Goal: Information Seeking & Learning: Learn about a topic

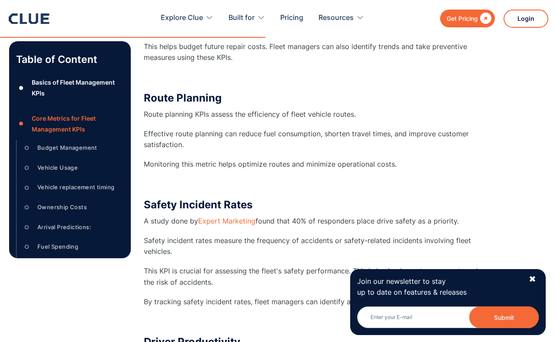
scroll to position [2494, 0]
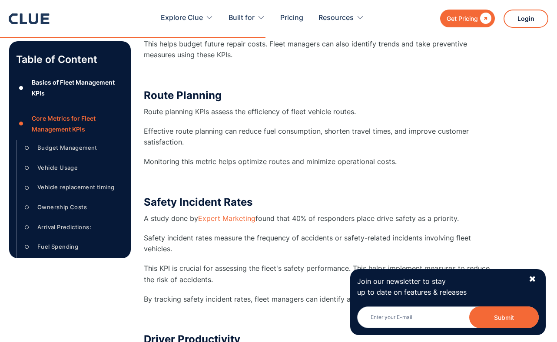
click at [251, 181] on p "‍" at bounding box center [317, 181] width 347 height 11
click at [331, 121] on div "Route Planning Route planning KPIs assess the efficiency of fleet vehicle route…" at bounding box center [317, 138] width 347 height 98
click at [324, 111] on p "Route planning KPIs assess the efficiency of fleet vehicle routes." at bounding box center [317, 111] width 347 height 11
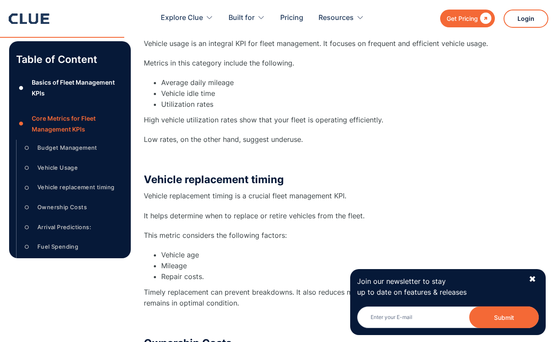
scroll to position [1135, 0]
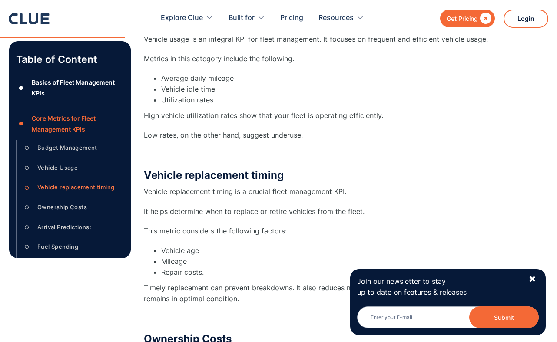
click at [269, 177] on h3 "Vehicle replacement timing" at bounding box center [317, 175] width 347 height 13
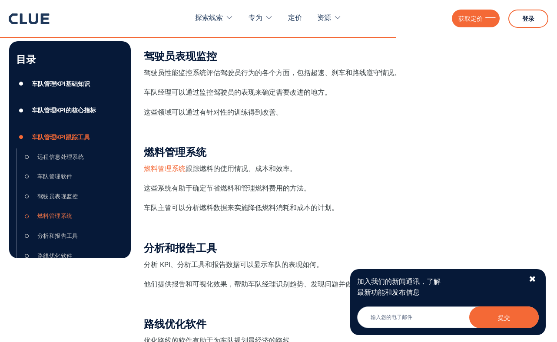
scroll to position [3484, 0]
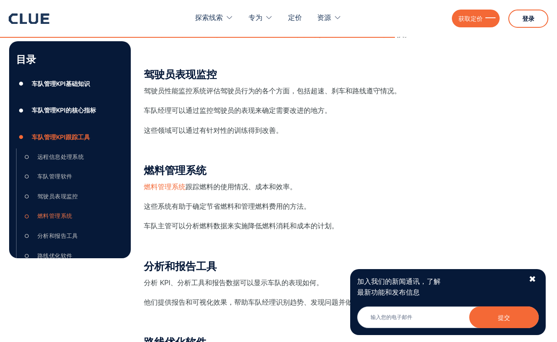
click at [230, 183] on font "跟踪燃料的使用情况、成本和效率。" at bounding box center [240, 186] width 111 height 9
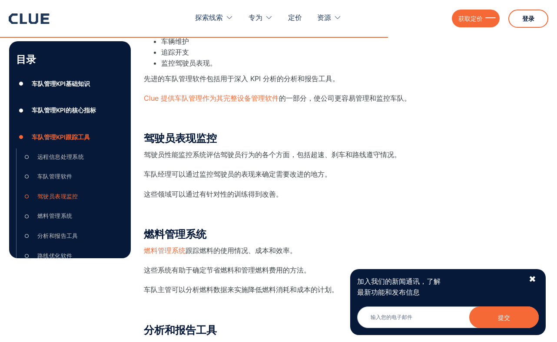
scroll to position [3418, 0]
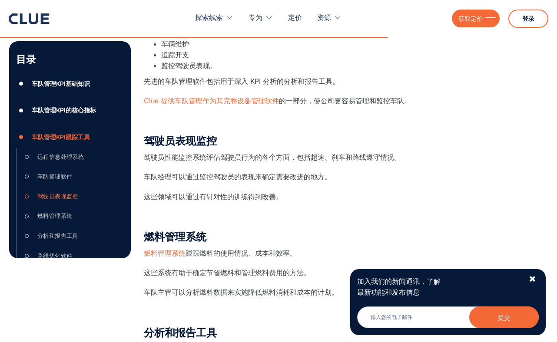
click at [225, 154] on font "驾驶员性能监控系统评估驾驶员行为的各个方面，包括超速、刹车和路线遵守情况。" at bounding box center [272, 157] width 257 height 9
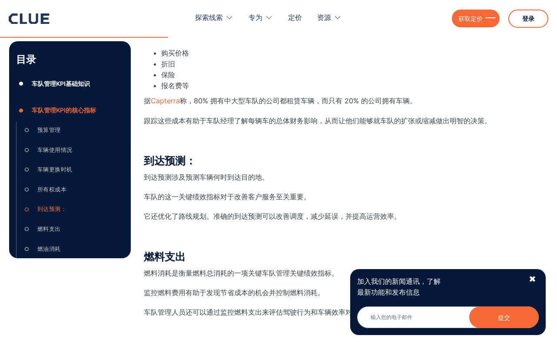
scroll to position [1434, 0]
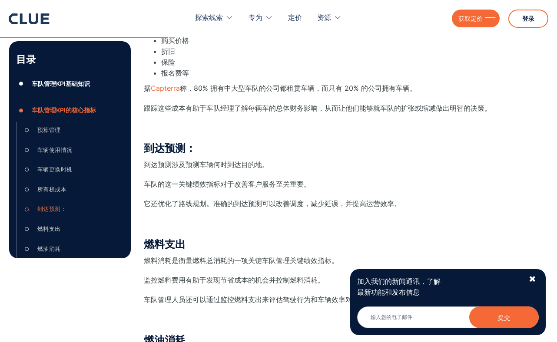
click at [280, 165] on p "到达预测涉及预测车辆何时到达目的地。" at bounding box center [317, 164] width 347 height 11
drag, startPoint x: 145, startPoint y: 165, endPoint x: 294, endPoint y: 170, distance: 149.5
click at [294, 170] on div "到达预测： 到达预测涉及预测车辆何时到达目的地。 车队的这一关键绩效指标对于改善客户服务至关重要。 它还优化了路线规划。准确的到达预测可以改善调度，减少延误，…" at bounding box center [317, 185] width 347 height 87
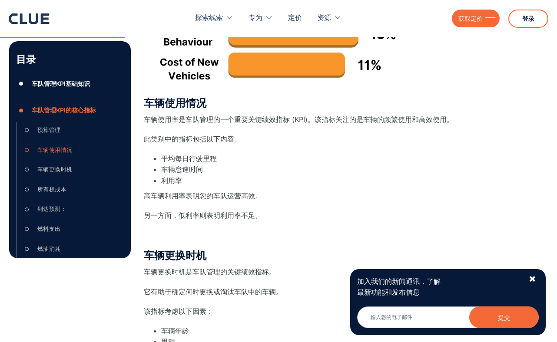
scroll to position [1051, 0]
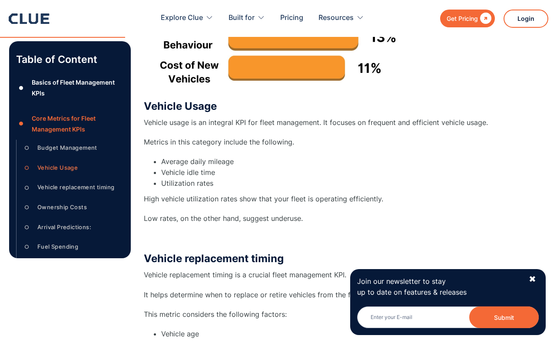
click at [243, 116] on div "Vehicle Usage Vehicle usage is an integral KPI for fleet management. It focuses…" at bounding box center [317, 172] width 347 height 144
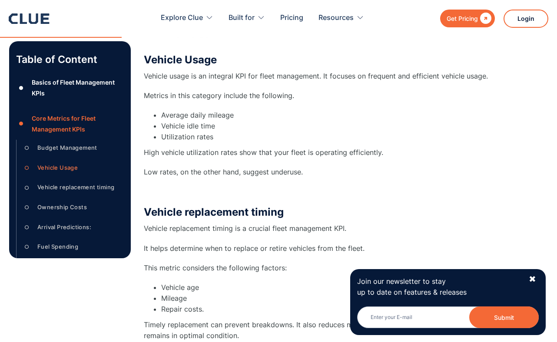
scroll to position [1100, 0]
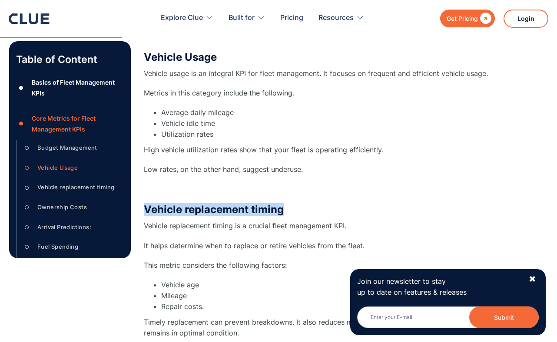
drag, startPoint x: 145, startPoint y: 211, endPoint x: 294, endPoint y: 209, distance: 148.5
click at [294, 209] on h3 "Vehicle replacement timing" at bounding box center [317, 209] width 347 height 13
copy h3 "Vehicle replacement timing"
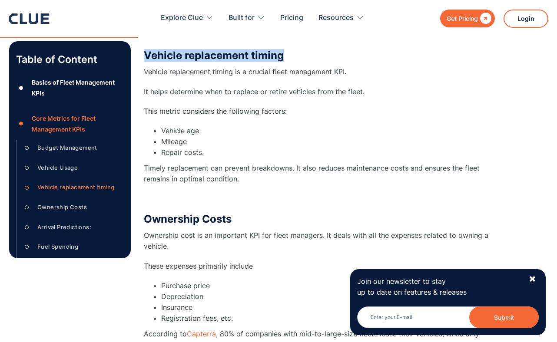
scroll to position [1260, 0]
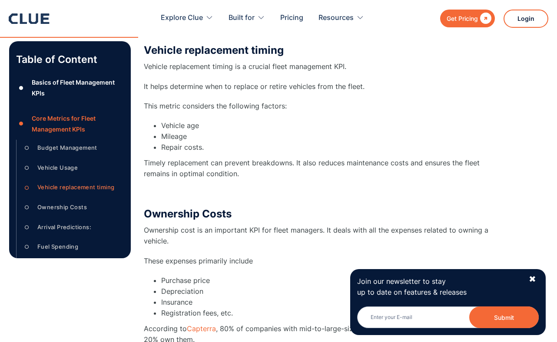
click at [250, 113] on div "Vehicle replacement timing Vehicle replacement timing is a crucial fleet manage…" at bounding box center [317, 121] width 347 height 155
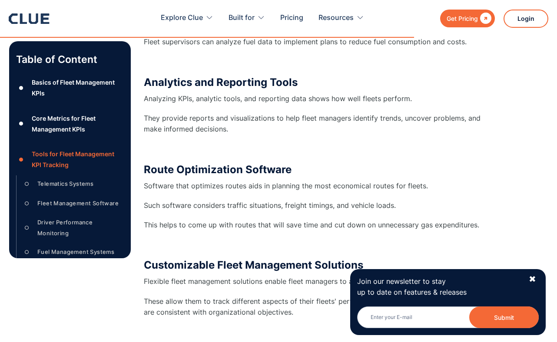
scroll to position [3933, 0]
